Goal: Transaction & Acquisition: Purchase product/service

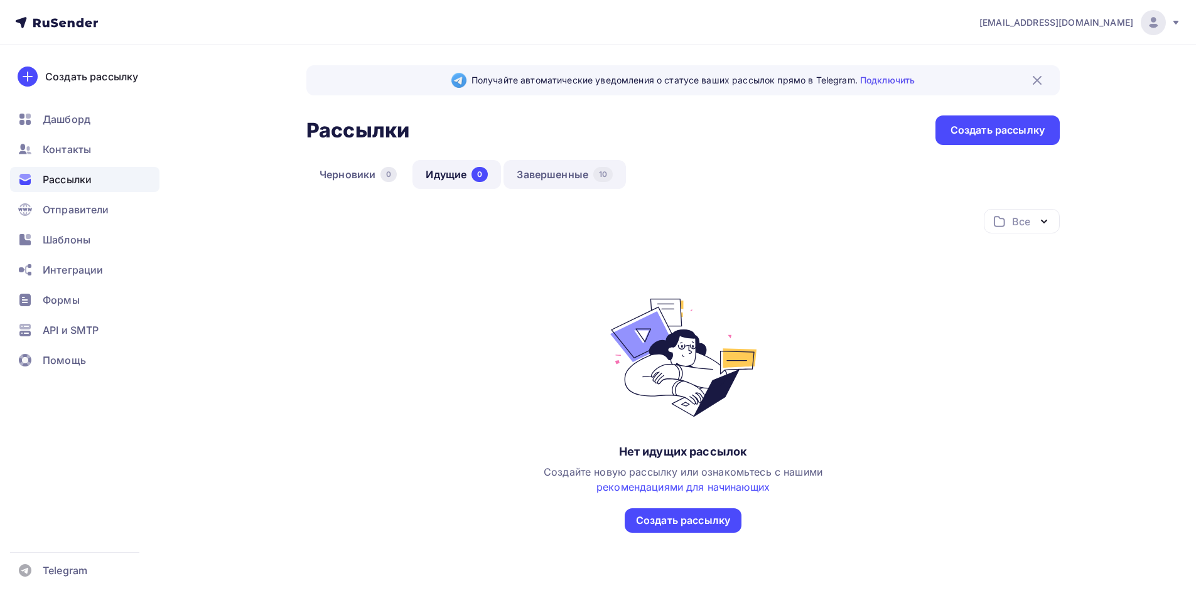
click at [560, 182] on link "Завершенные 10" at bounding box center [565, 174] width 122 height 29
click at [569, 182] on link "Завершенные 10" at bounding box center [565, 174] width 122 height 29
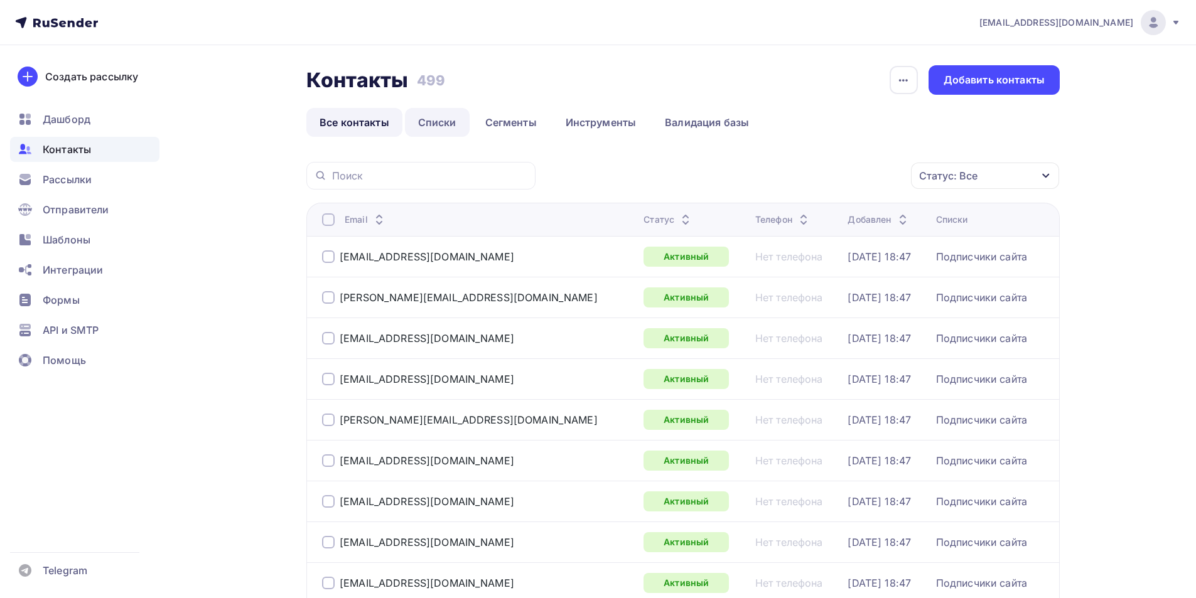
click at [428, 123] on link "Списки" at bounding box center [437, 122] width 65 height 29
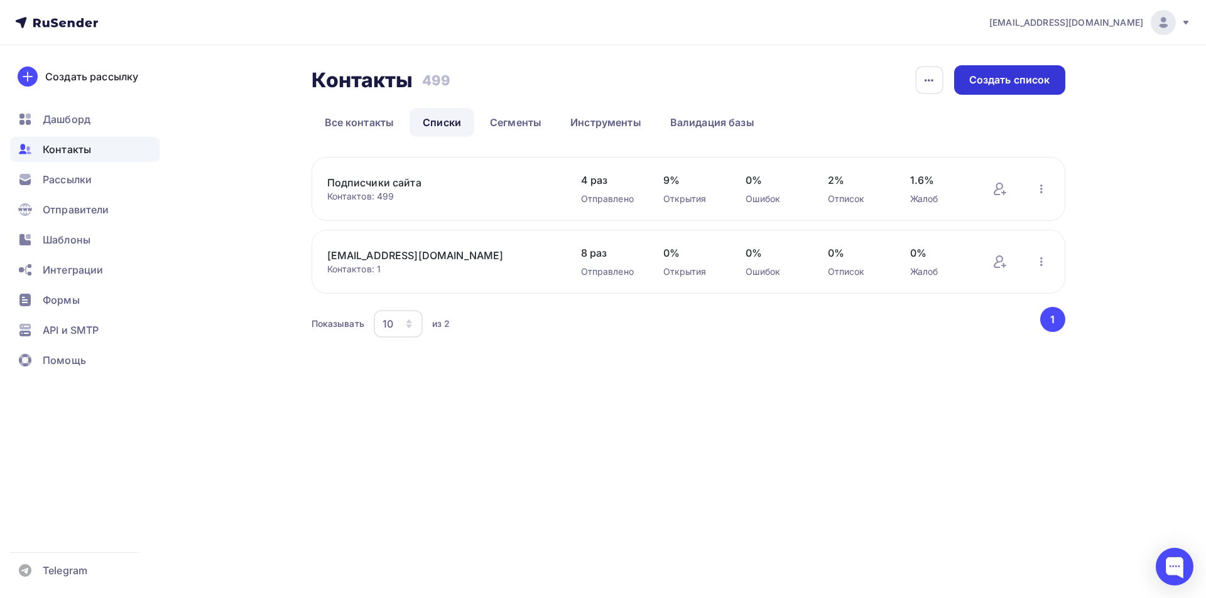
click at [1038, 80] on div "Создать список" at bounding box center [1009, 80] width 81 height 14
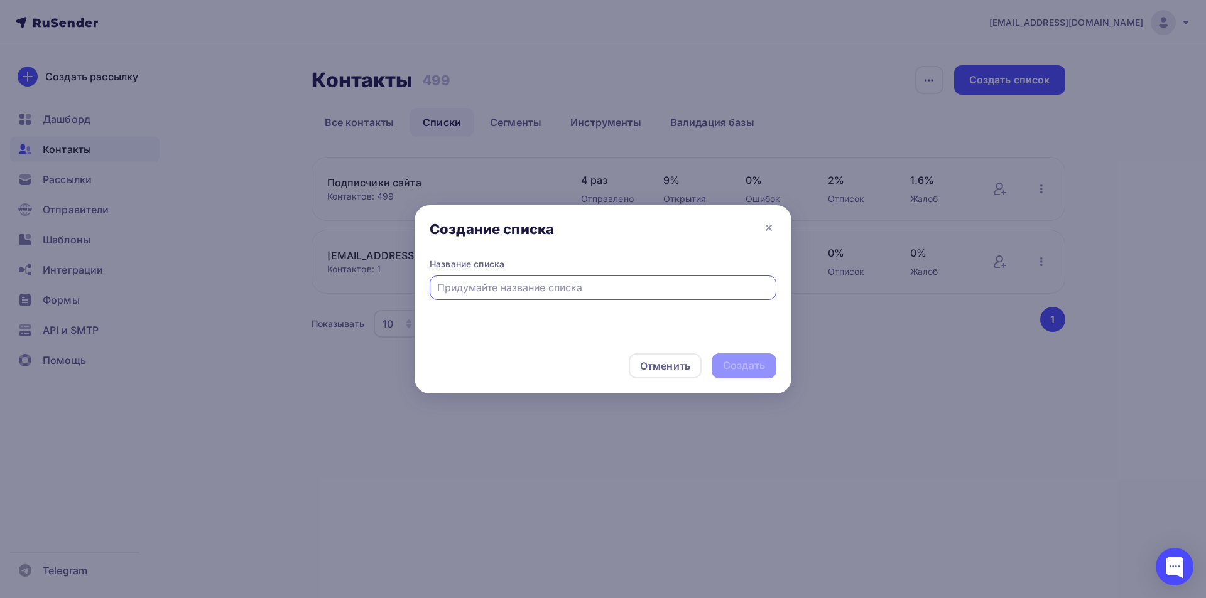
type input "Щ"
type input "G"
type input "Подписчики формы подписки 2025 (Сентябрь+август)"
click at [736, 374] on div "Создать" at bounding box center [743, 366] width 65 height 25
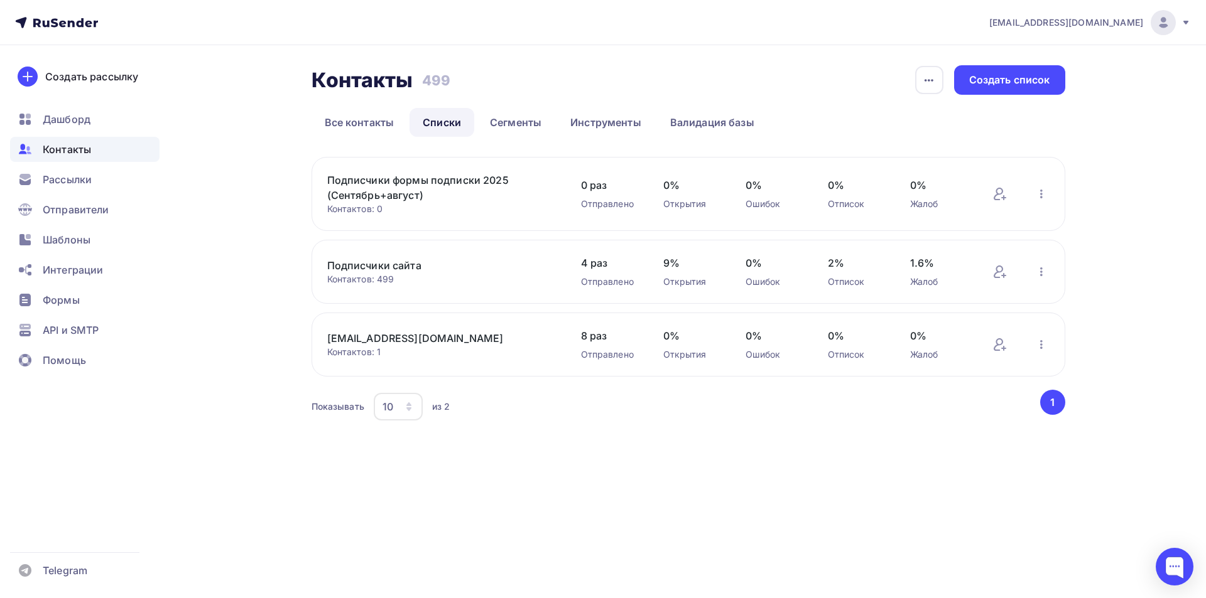
drag, startPoint x: 1201, startPoint y: 23, endPoint x: 1175, endPoint y: 24, distance: 26.4
click at [1179, 24] on nav "[EMAIL_ADDRESS][DOMAIN_NAME] Аккаунт Тарифы Выйти Создать рассылку [GEOGRAPHIC_…" at bounding box center [603, 22] width 1206 height 45
click at [1193, 19] on nav "[EMAIL_ADDRESS][DOMAIN_NAME] Аккаунт Тарифы Выйти Создать рассылку [GEOGRAPHIC_…" at bounding box center [603, 22] width 1206 height 45
click at [1179, 23] on div "[EMAIL_ADDRESS][DOMAIN_NAME]" at bounding box center [1090, 22] width 202 height 25
click at [1000, 190] on icon at bounding box center [999, 194] width 15 height 15
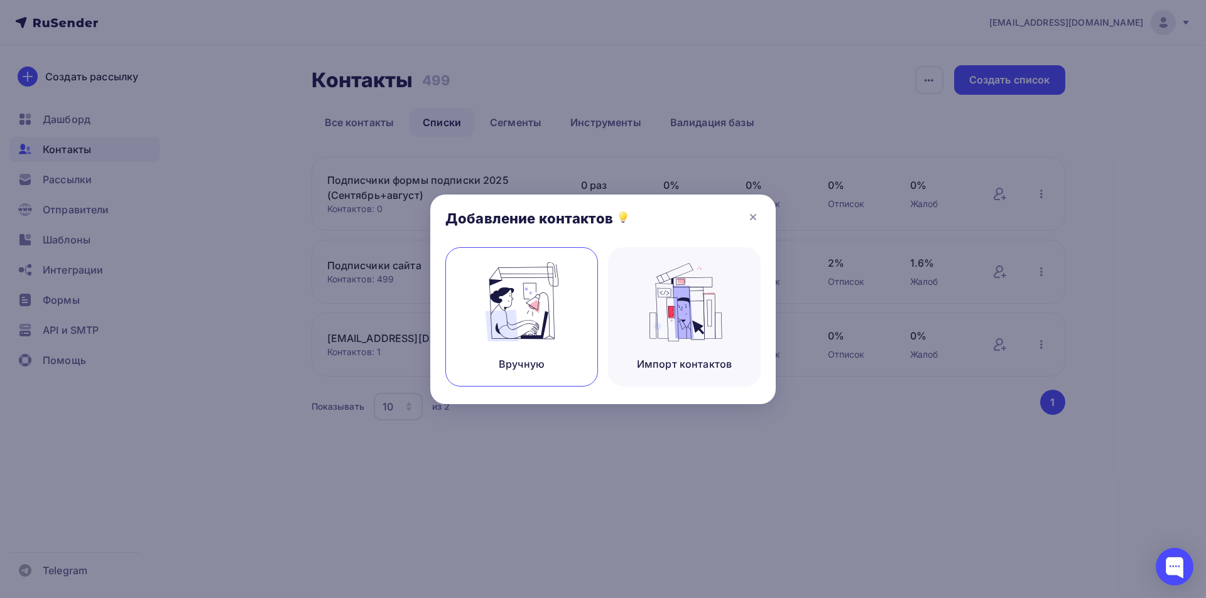
click at [530, 286] on img at bounding box center [522, 301] width 84 height 79
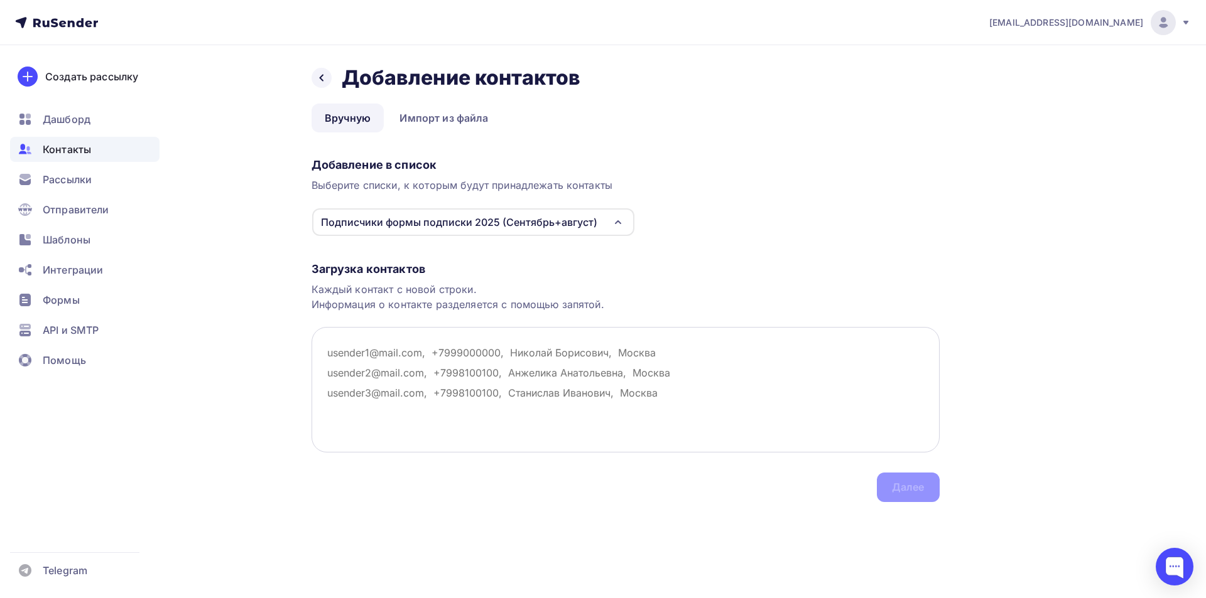
click at [518, 388] on textarea at bounding box center [625, 390] width 628 height 126
paste textarea "E-mail address;User name [EMAIL_ADDRESS][DOMAIN_NAME] [EMAIL_ADDRESS][DOMAIN_NA…"
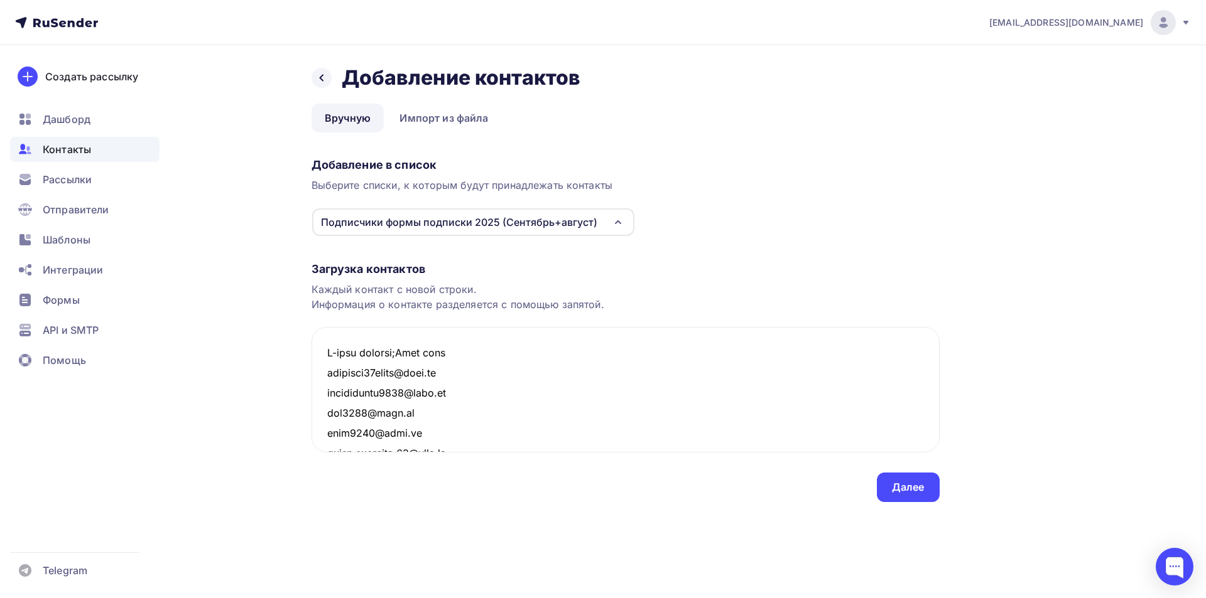
scroll to position [55570, 0]
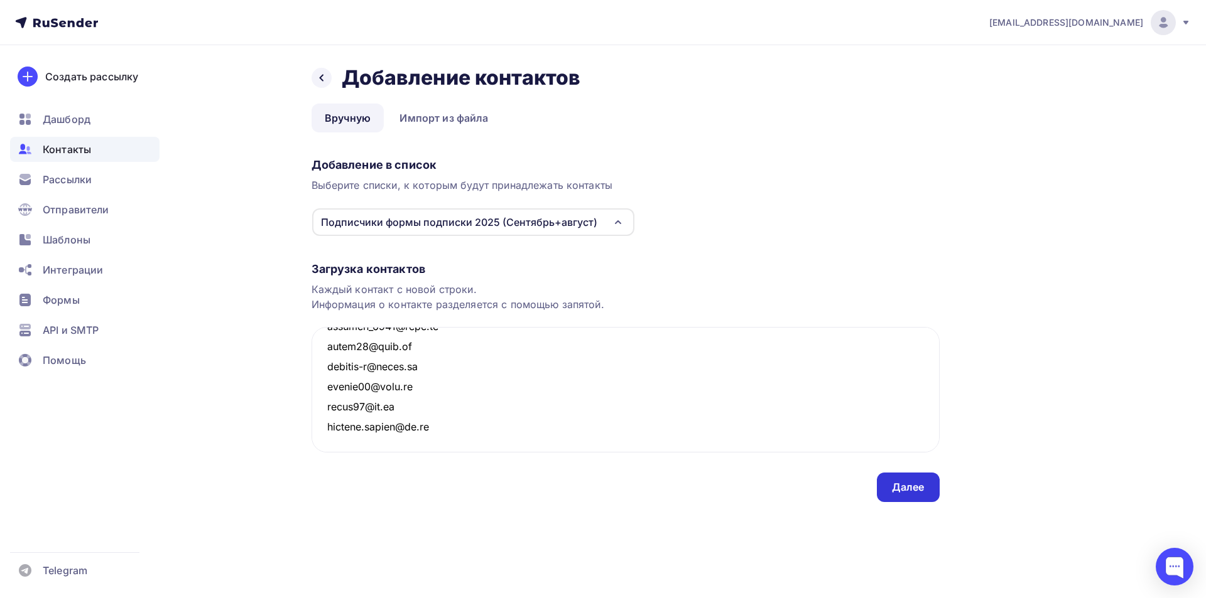
type textarea "E-mail address;User name [EMAIL_ADDRESS][DOMAIN_NAME] [EMAIL_ADDRESS][DOMAIN_NA…"
click at [895, 490] on div "Далее" at bounding box center [908, 487] width 33 height 14
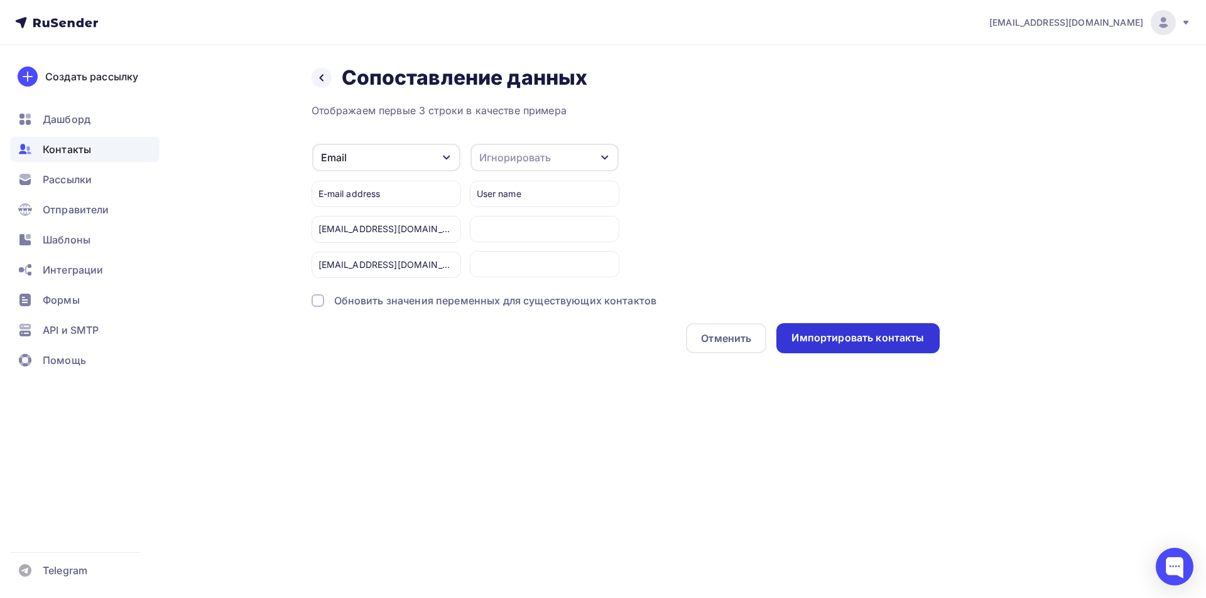
click at [883, 337] on div "Импортировать контакты" at bounding box center [857, 338] width 133 height 14
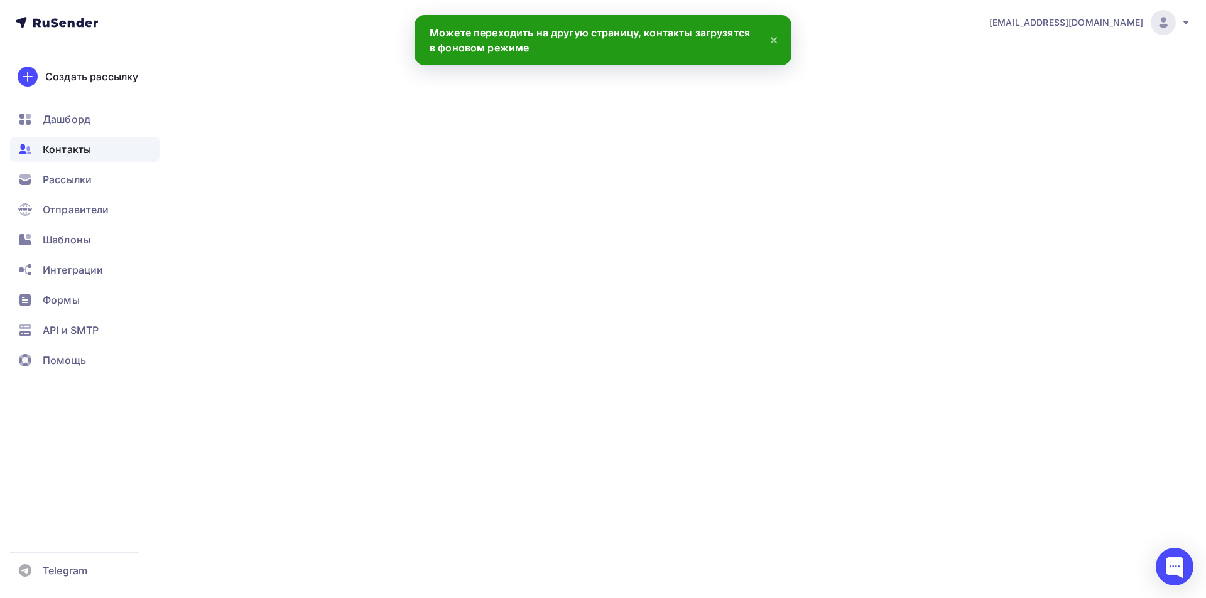
scroll to position [55590, 0]
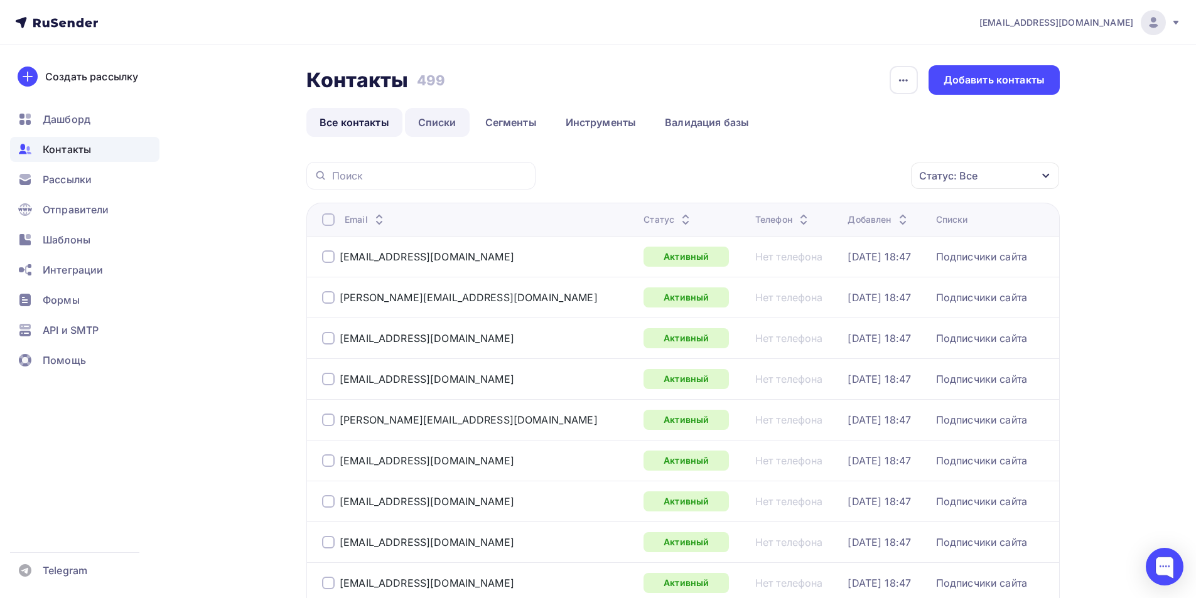
click at [440, 131] on link "Списки" at bounding box center [437, 122] width 65 height 29
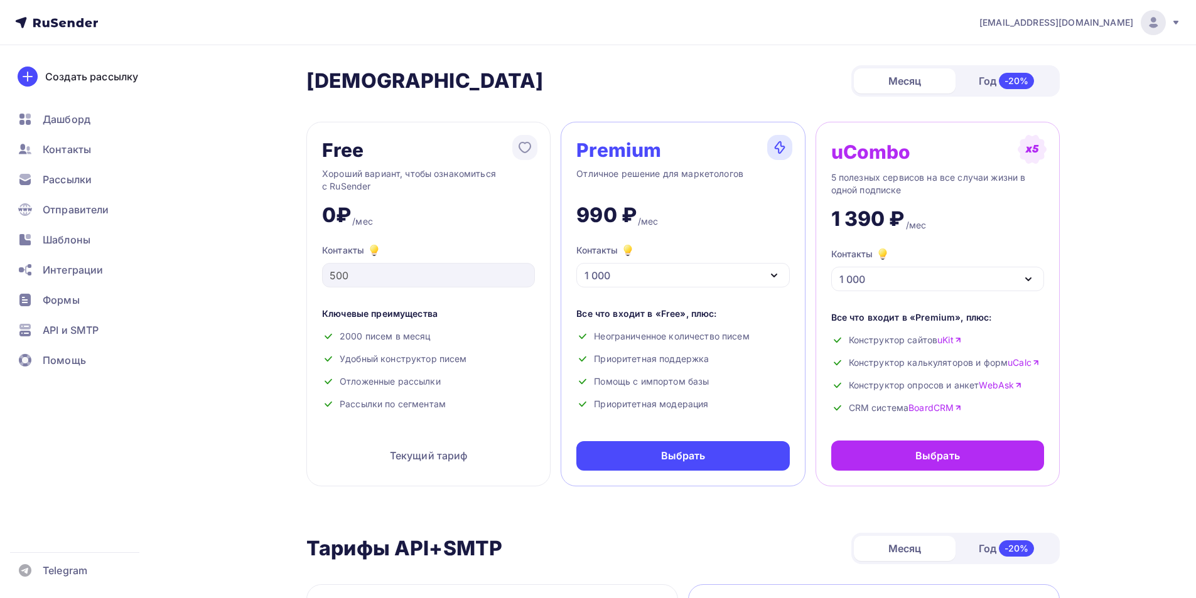
click at [683, 276] on div "1 000" at bounding box center [682, 275] width 213 height 24
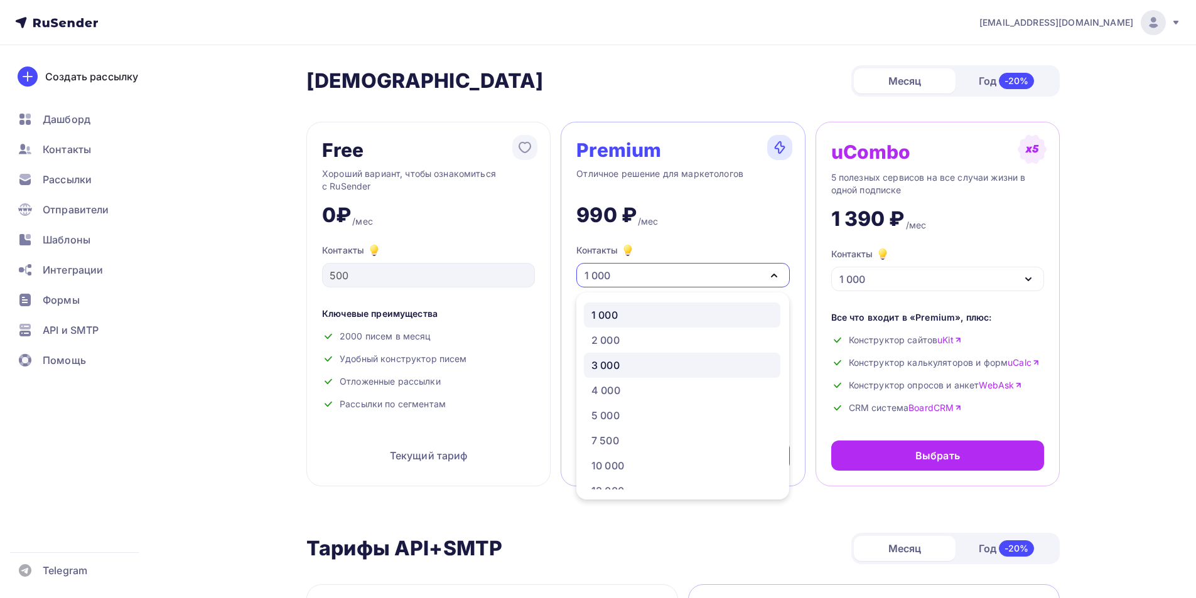
click at [622, 365] on div "3 000" at bounding box center [682, 365] width 181 height 15
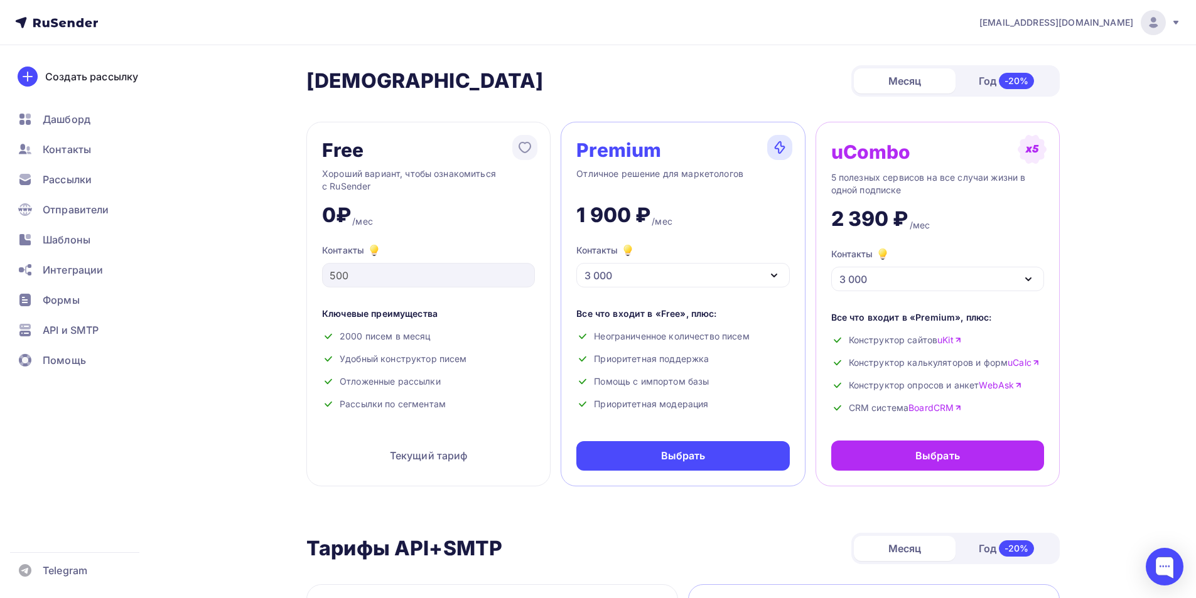
click at [648, 274] on div "3 000" at bounding box center [682, 275] width 213 height 24
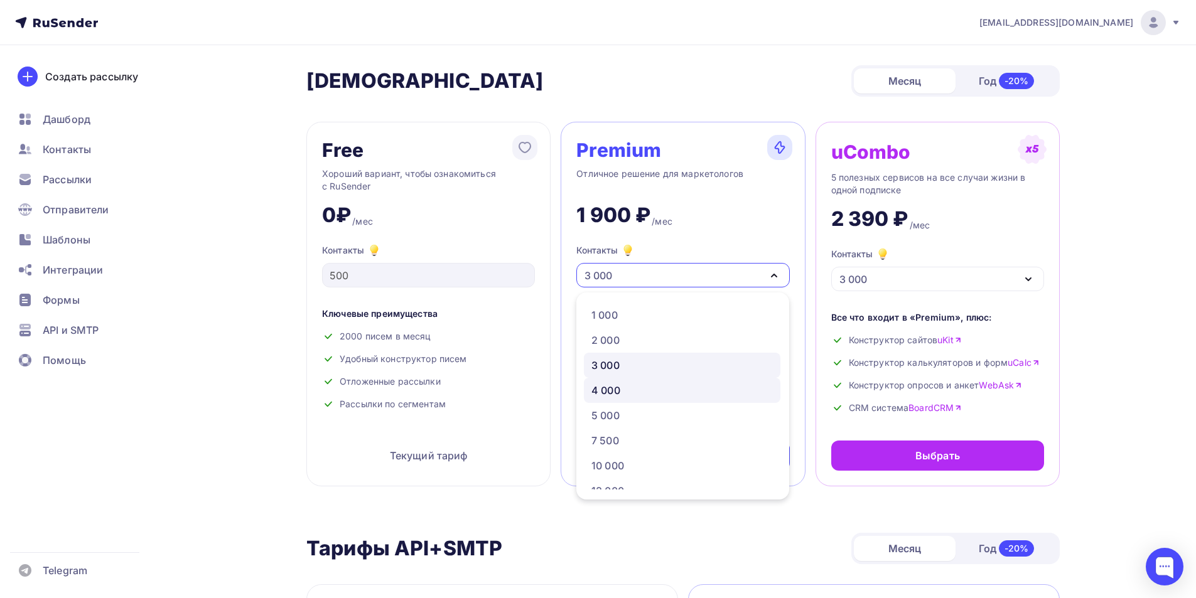
drag, startPoint x: 615, startPoint y: 392, endPoint x: 634, endPoint y: 300, distance: 93.5
click at [615, 392] on div "4 000" at bounding box center [606, 390] width 29 height 15
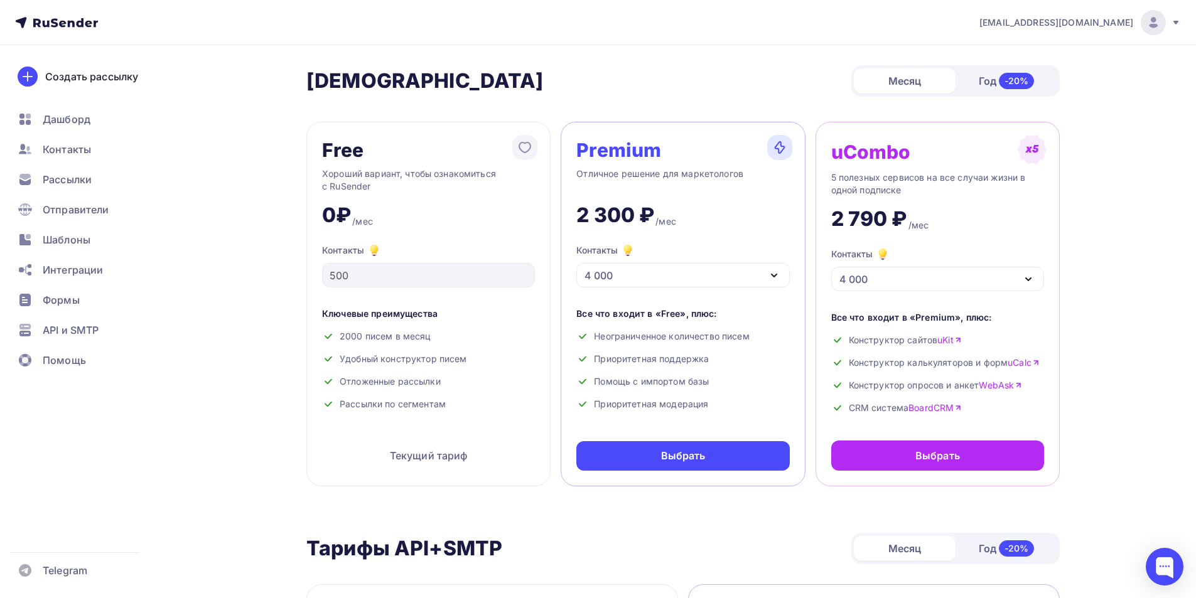
click at [642, 272] on div "4 000" at bounding box center [682, 275] width 213 height 24
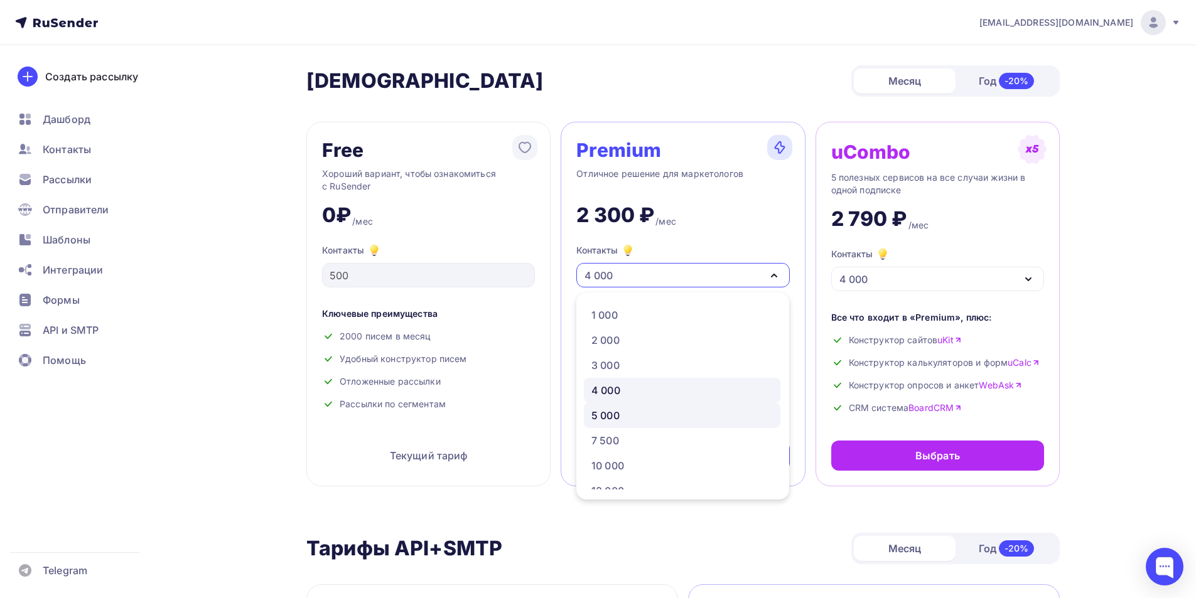
click at [605, 421] on div "5 000" at bounding box center [606, 415] width 28 height 15
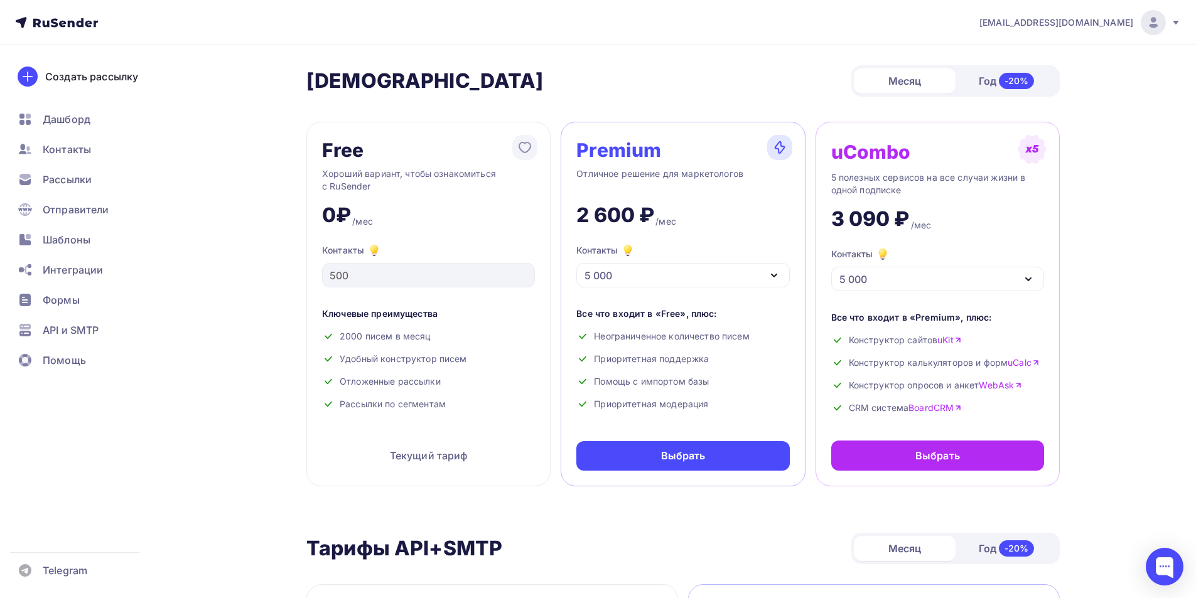
click at [634, 278] on div "5 000" at bounding box center [682, 275] width 213 height 24
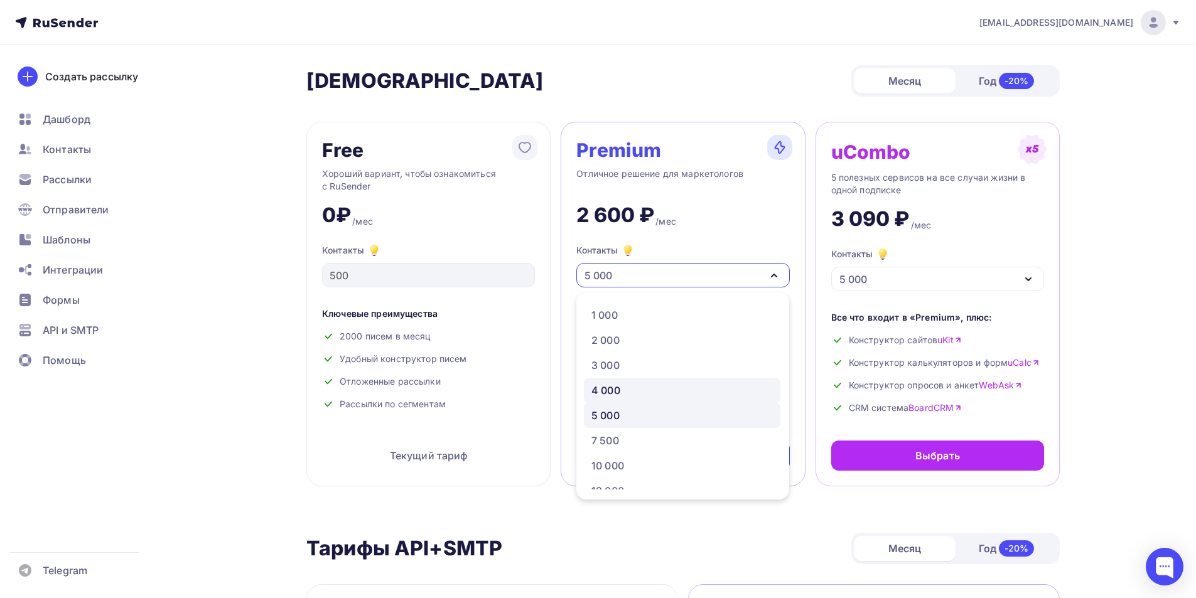
click at [614, 396] on div "4 000" at bounding box center [606, 390] width 29 height 15
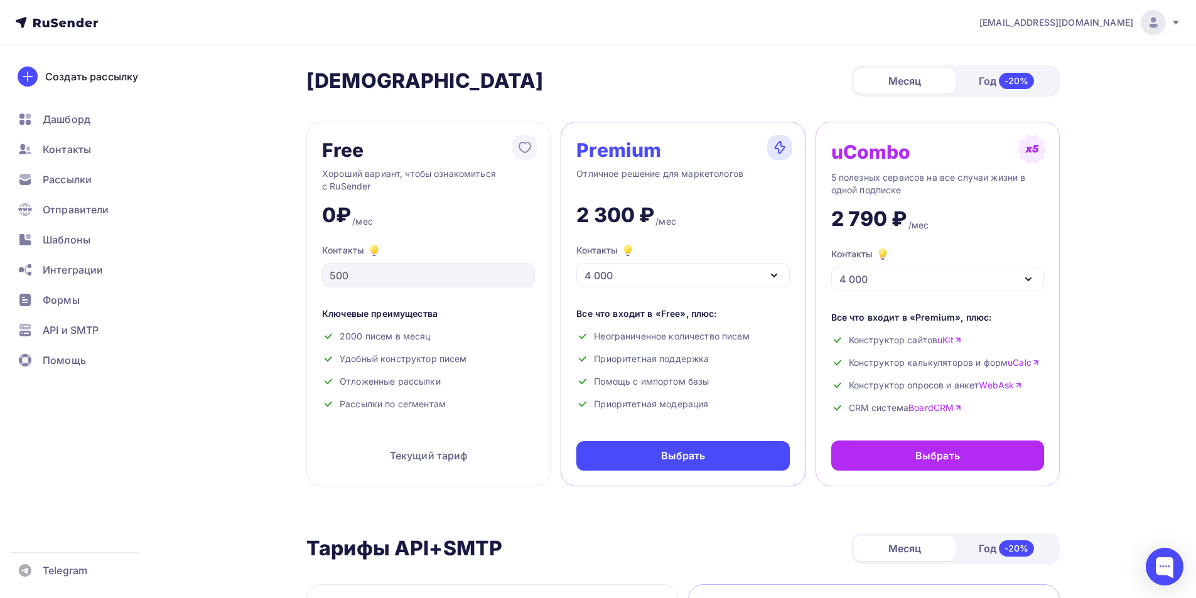
click at [625, 278] on div "4 000" at bounding box center [682, 275] width 213 height 24
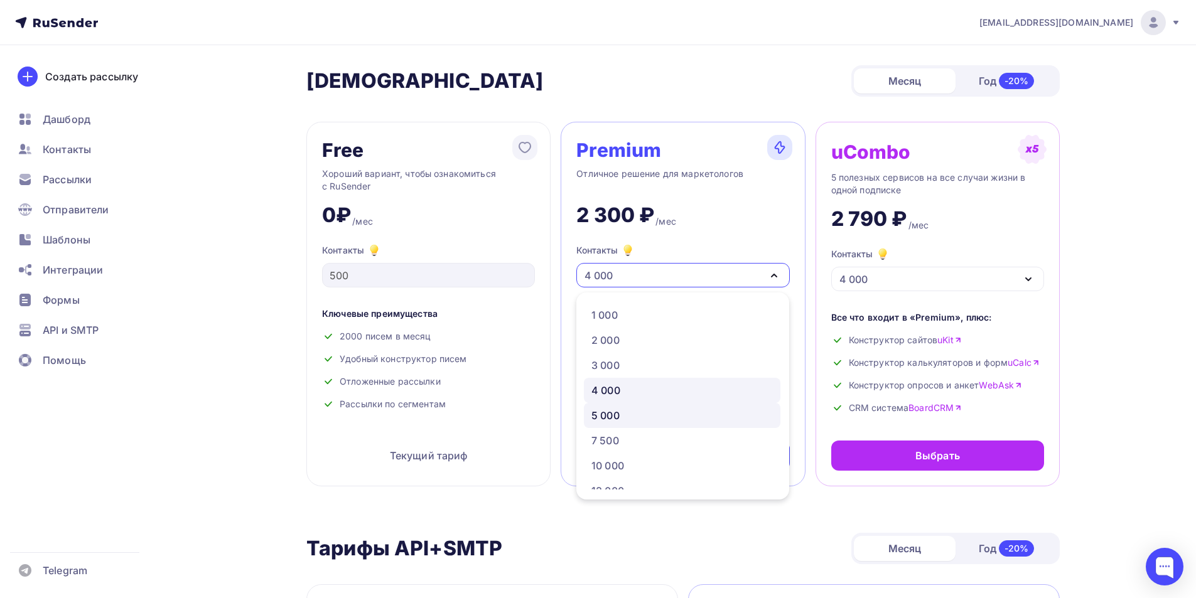
click at [611, 419] on div "5 000" at bounding box center [606, 415] width 28 height 15
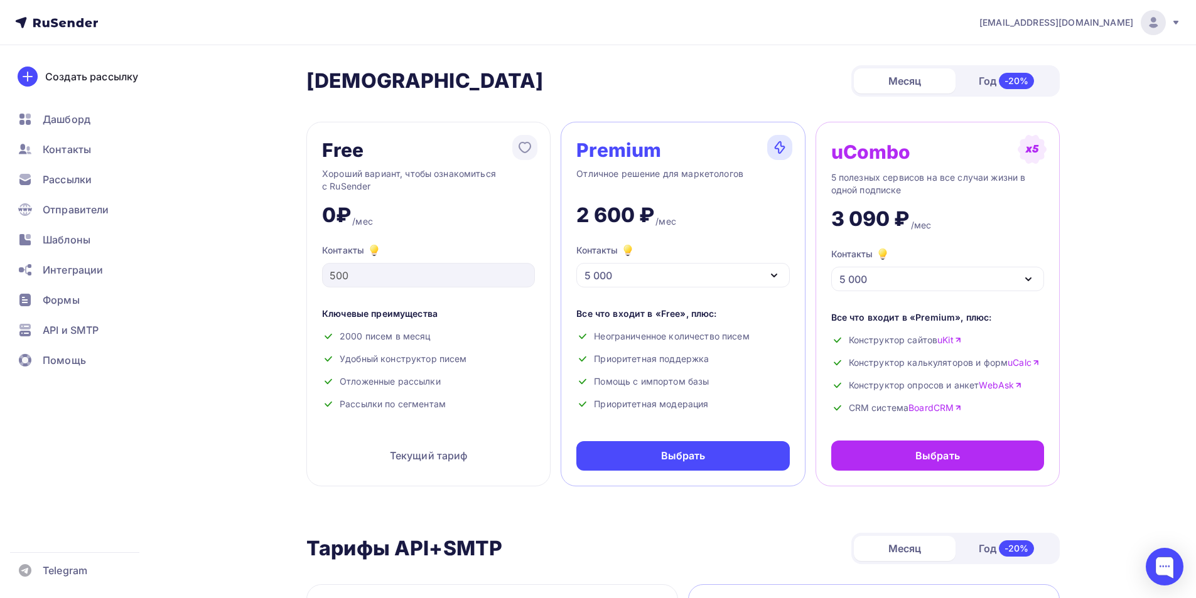
click at [614, 274] on div "5 000" at bounding box center [682, 275] width 213 height 24
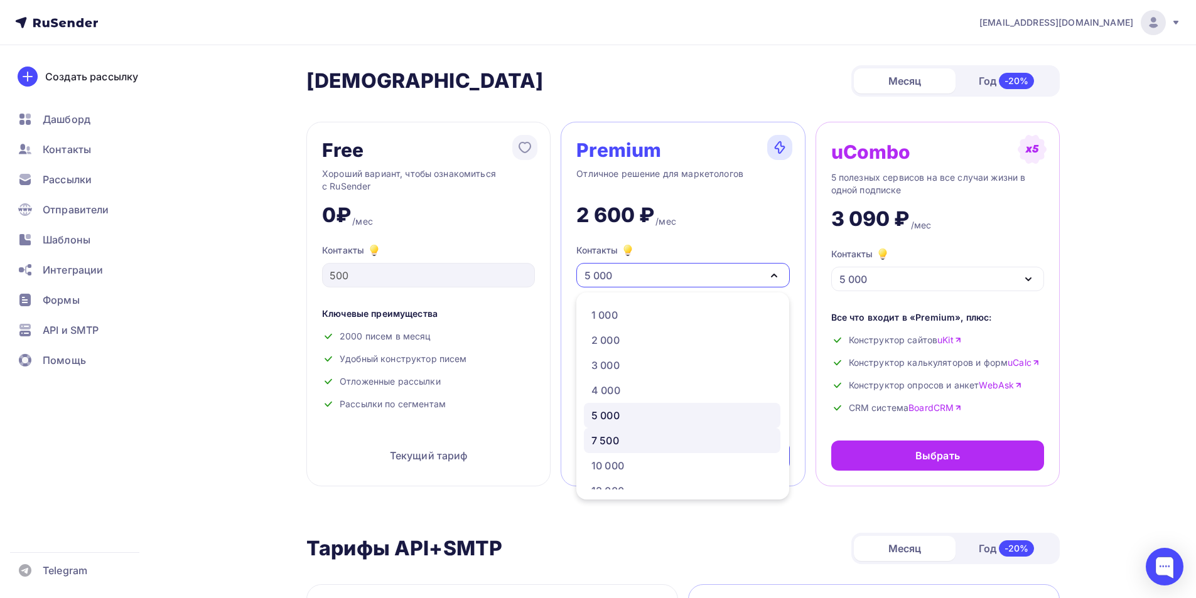
click at [614, 447] on div "7 500" at bounding box center [606, 440] width 28 height 15
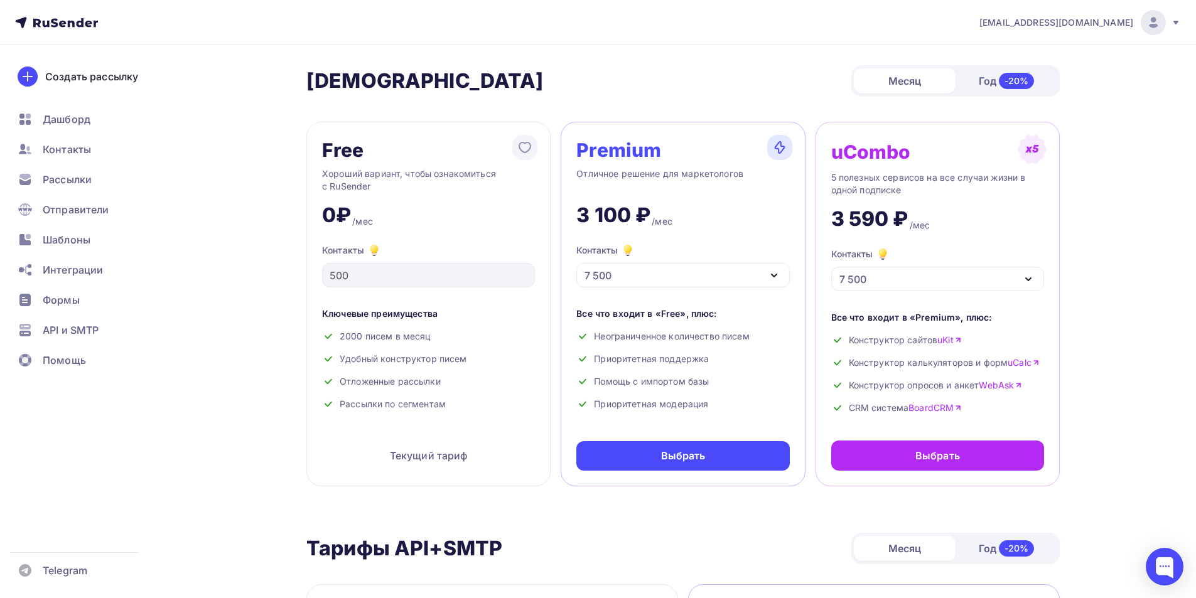
click at [615, 261] on div "Контакты 7 500" at bounding box center [682, 265] width 213 height 45
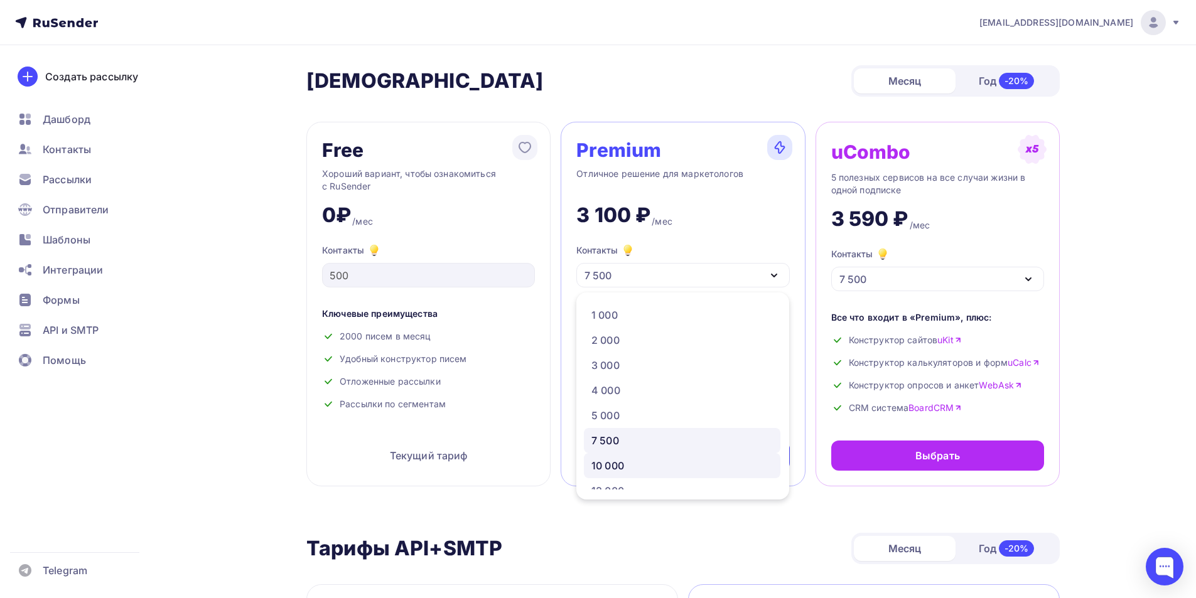
click at [609, 463] on div "10 000" at bounding box center [608, 465] width 33 height 15
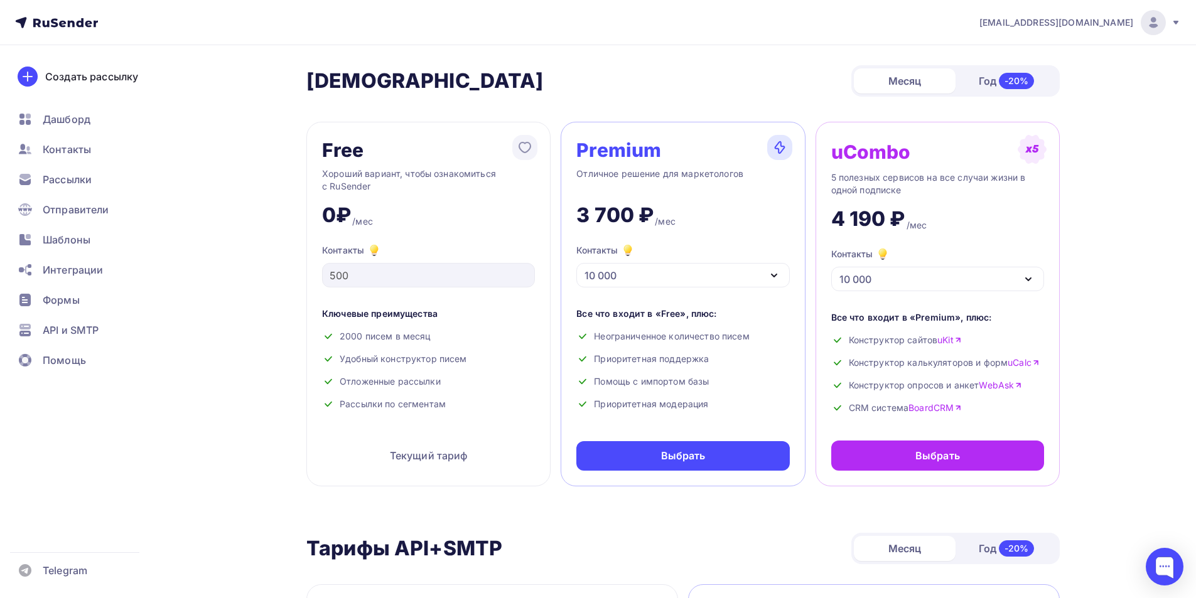
click at [617, 269] on div "10 000" at bounding box center [601, 275] width 32 height 15
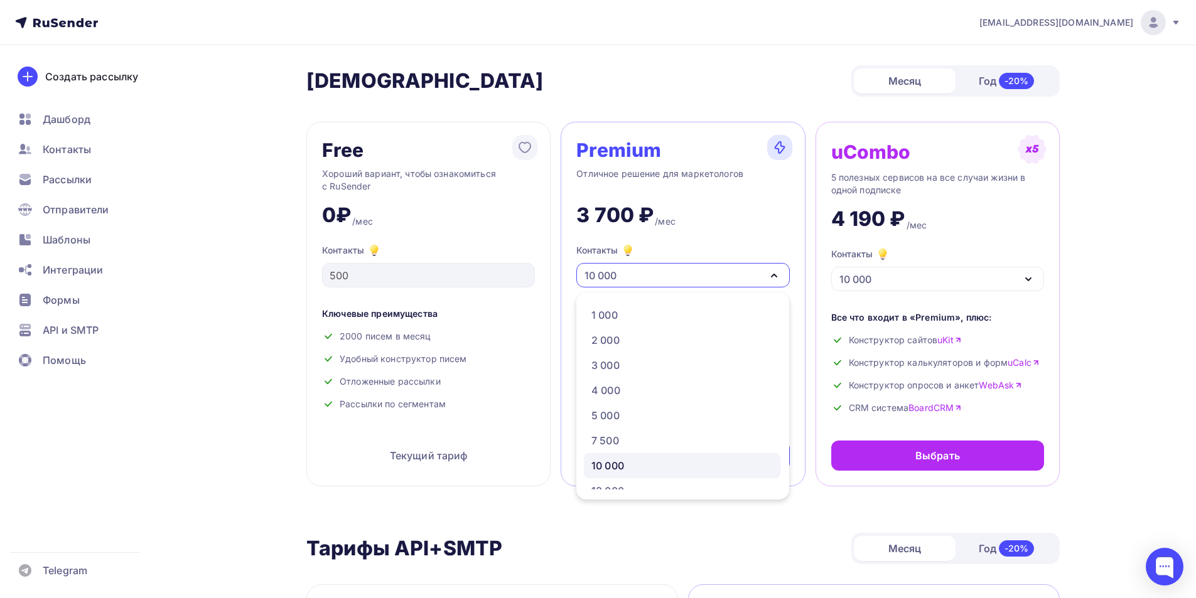
click at [705, 212] on div "3 700 ₽ /мес" at bounding box center [682, 210] width 213 height 35
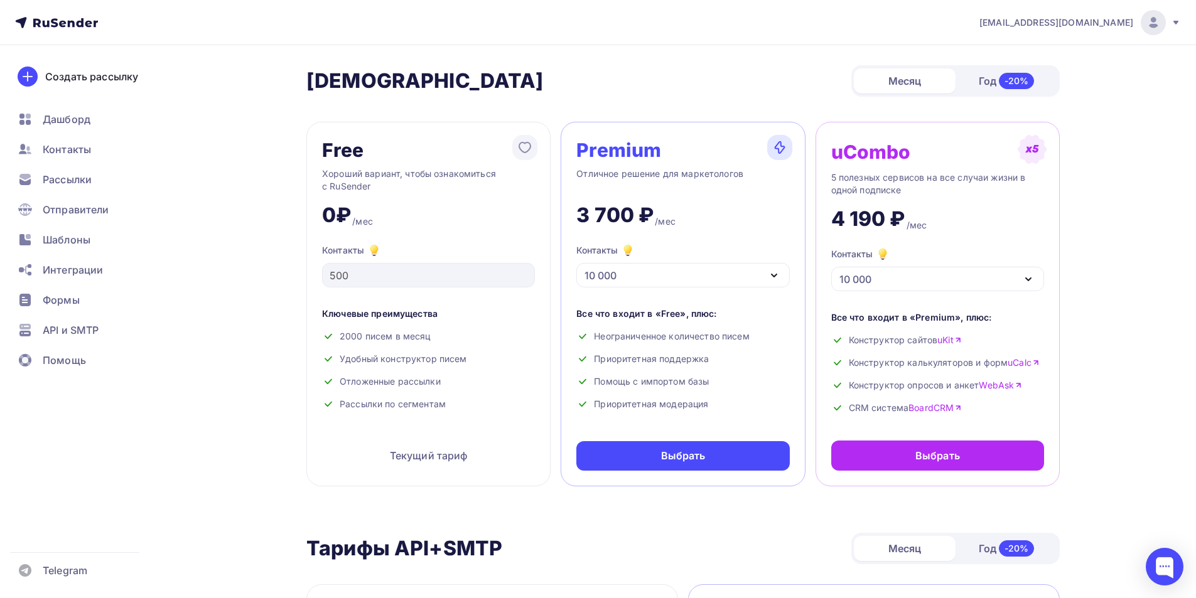
click at [636, 271] on div "10 000" at bounding box center [682, 275] width 213 height 24
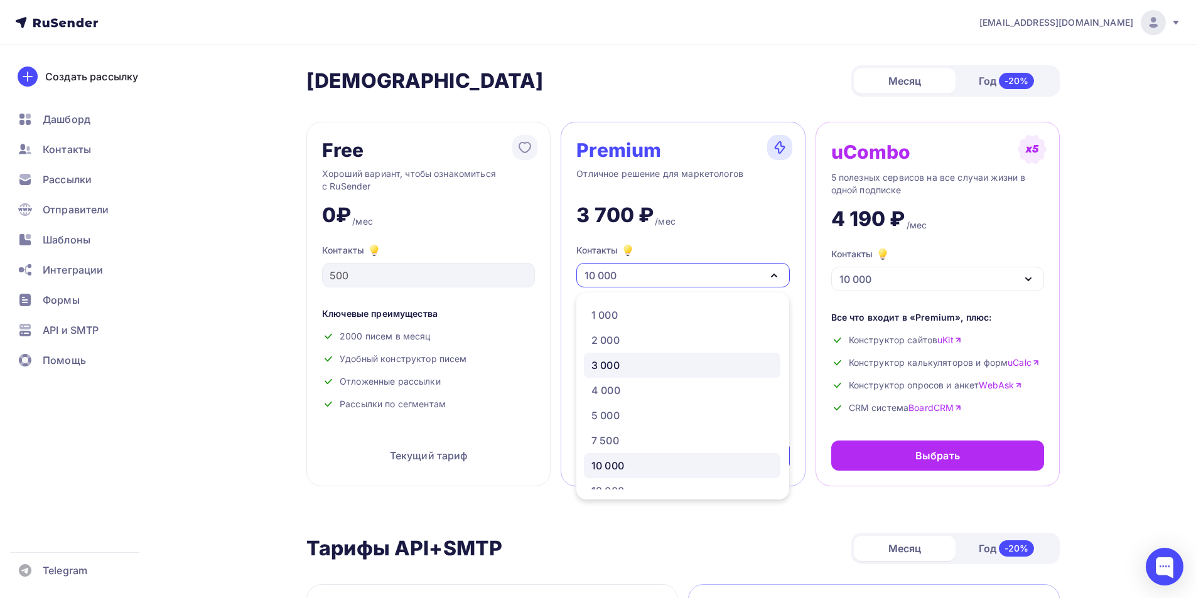
click at [634, 359] on div "3 000" at bounding box center [682, 365] width 181 height 15
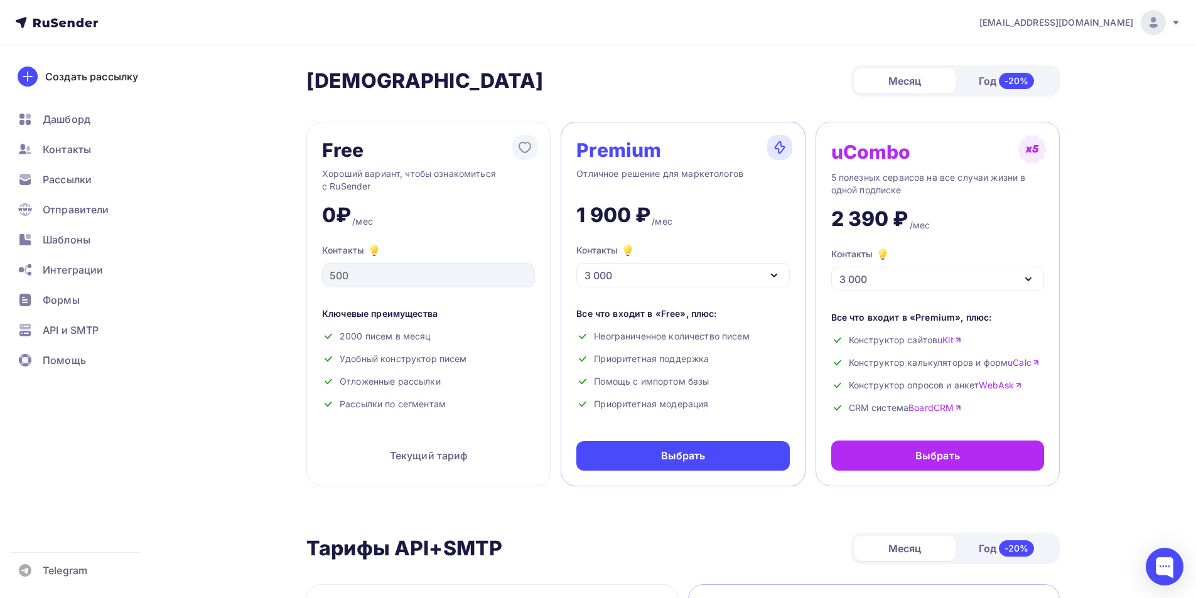
click at [446, 123] on div "Free Хороший вариант, чтобы ознакомиться с RuSender 0₽ /мес Контакты 500 Ключев…" at bounding box center [428, 304] width 244 height 365
click at [686, 459] on div "Выбрать" at bounding box center [683, 456] width 45 height 14
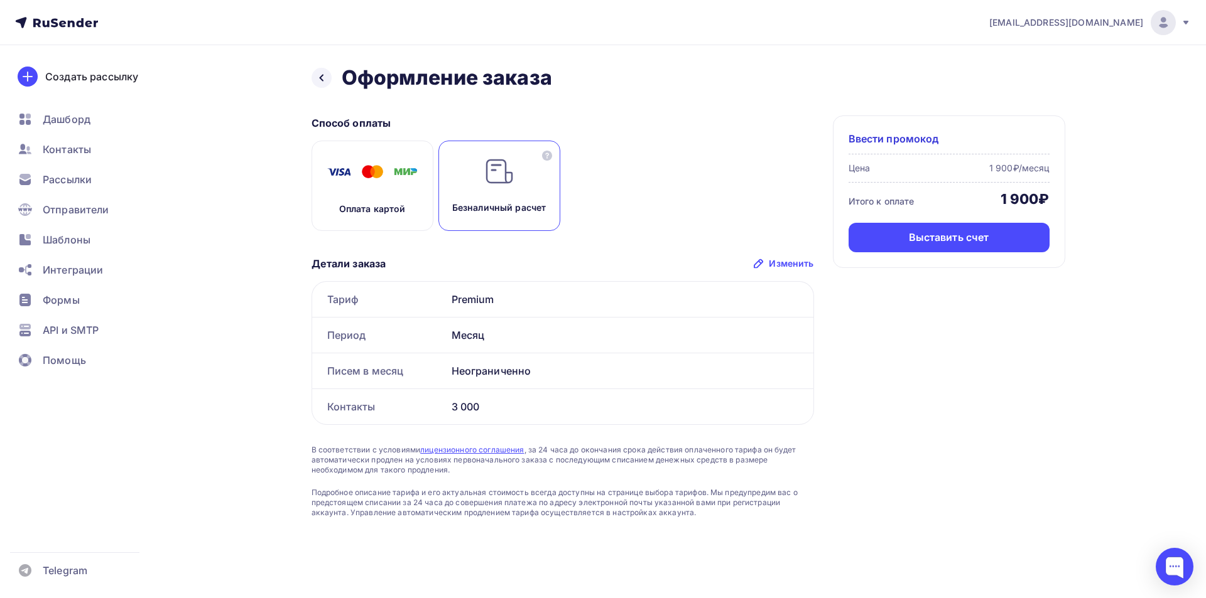
click at [367, 178] on img at bounding box center [372, 171] width 100 height 31
click at [929, 233] on div "Оплатить" at bounding box center [948, 237] width 48 height 14
